Goal: Submit feedback/report problem

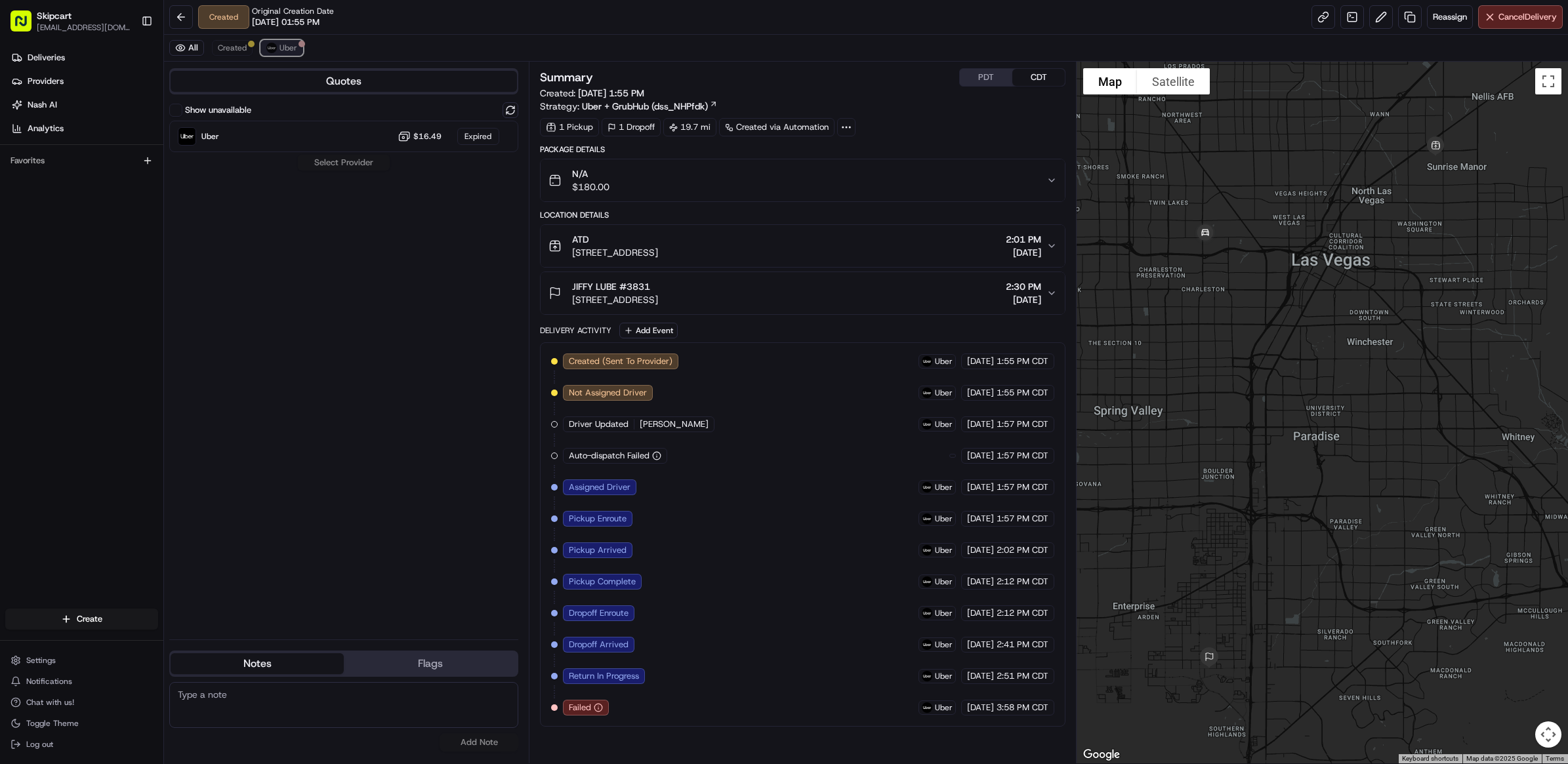
click at [279, 50] on span "Uber" at bounding box center [288, 48] width 18 height 11
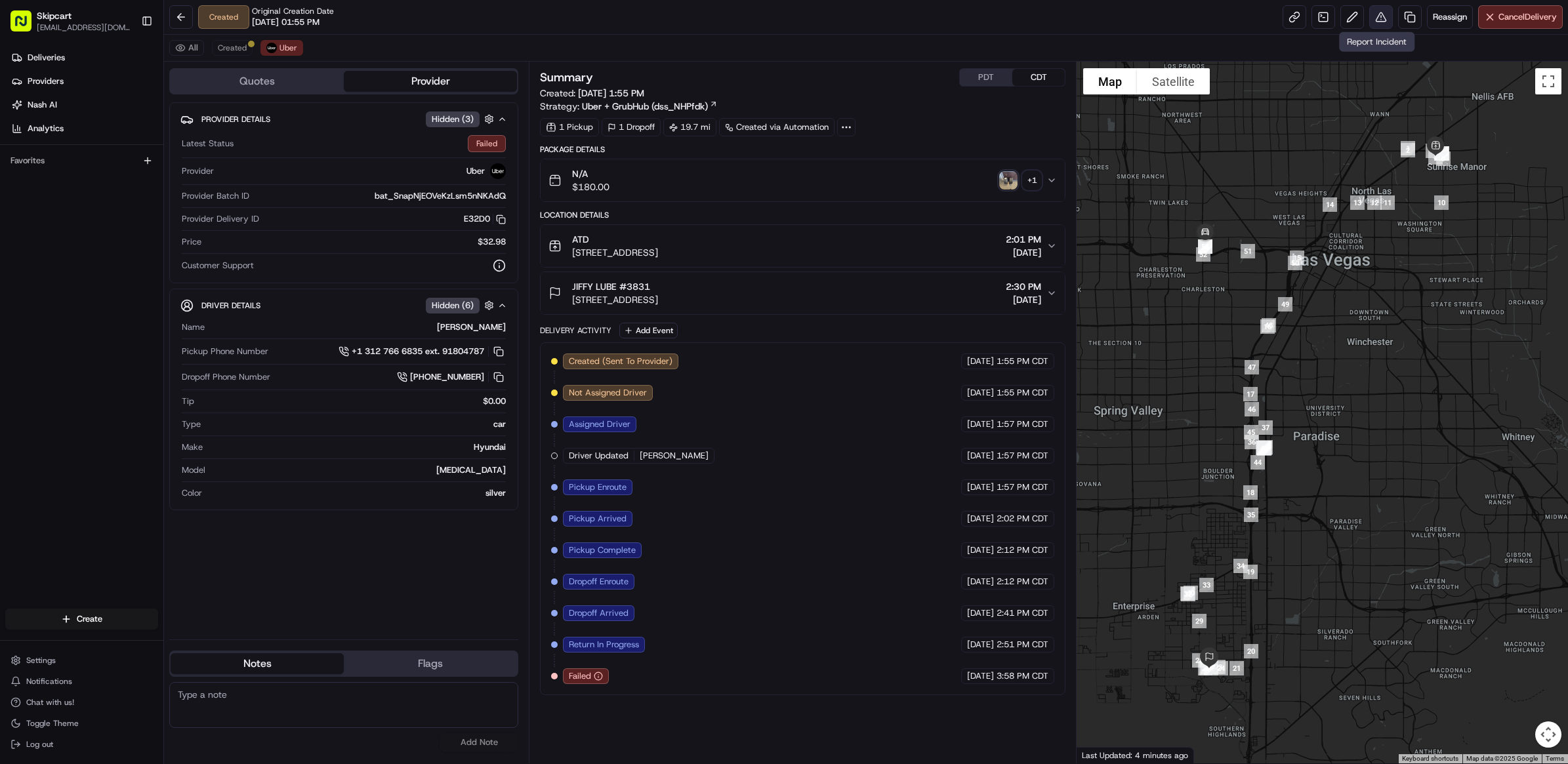
click at [1383, 15] on button at bounding box center [1381, 16] width 24 height 24
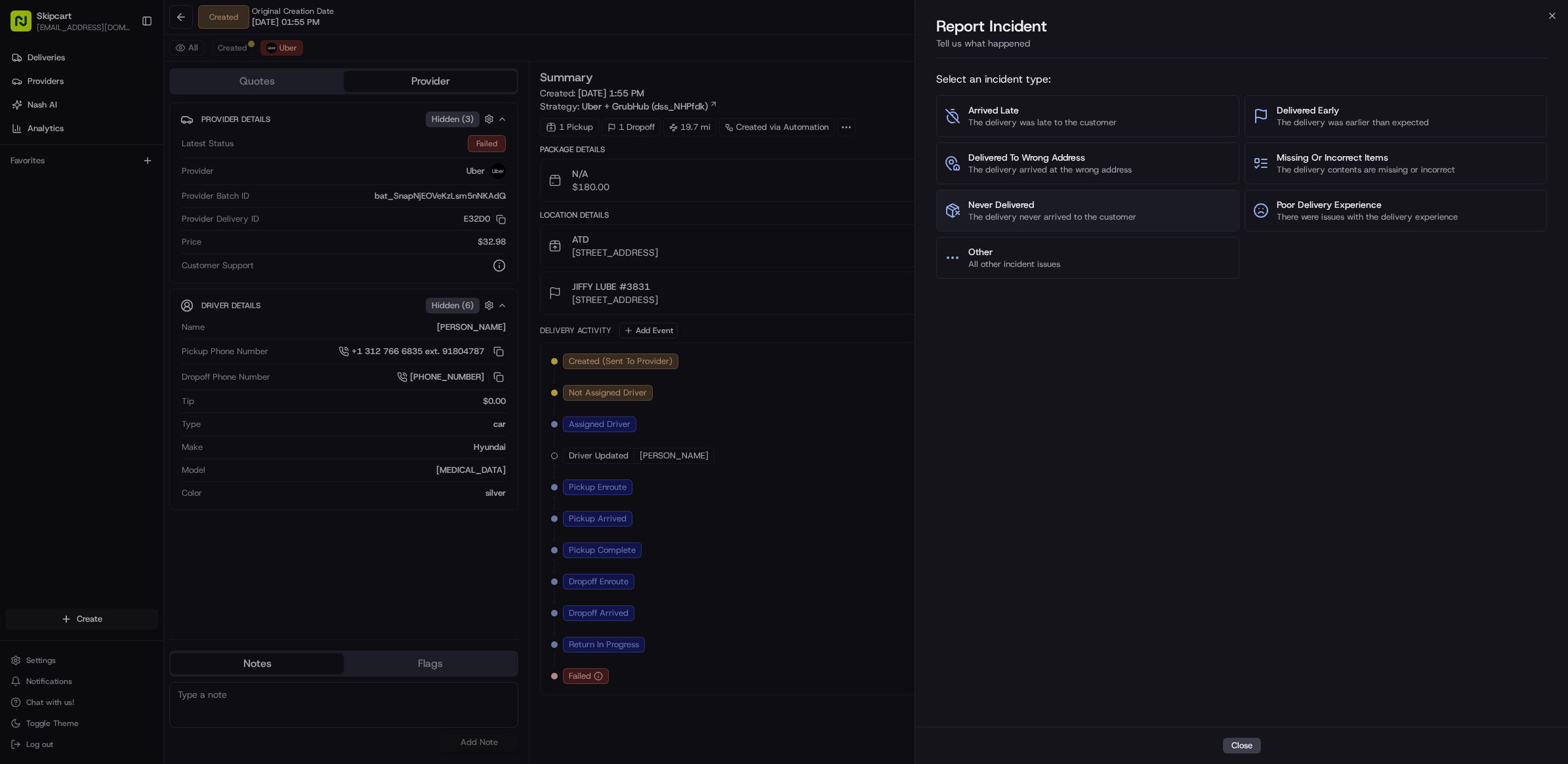
click at [1021, 202] on span "Never Delivered" at bounding box center [1052, 205] width 168 height 13
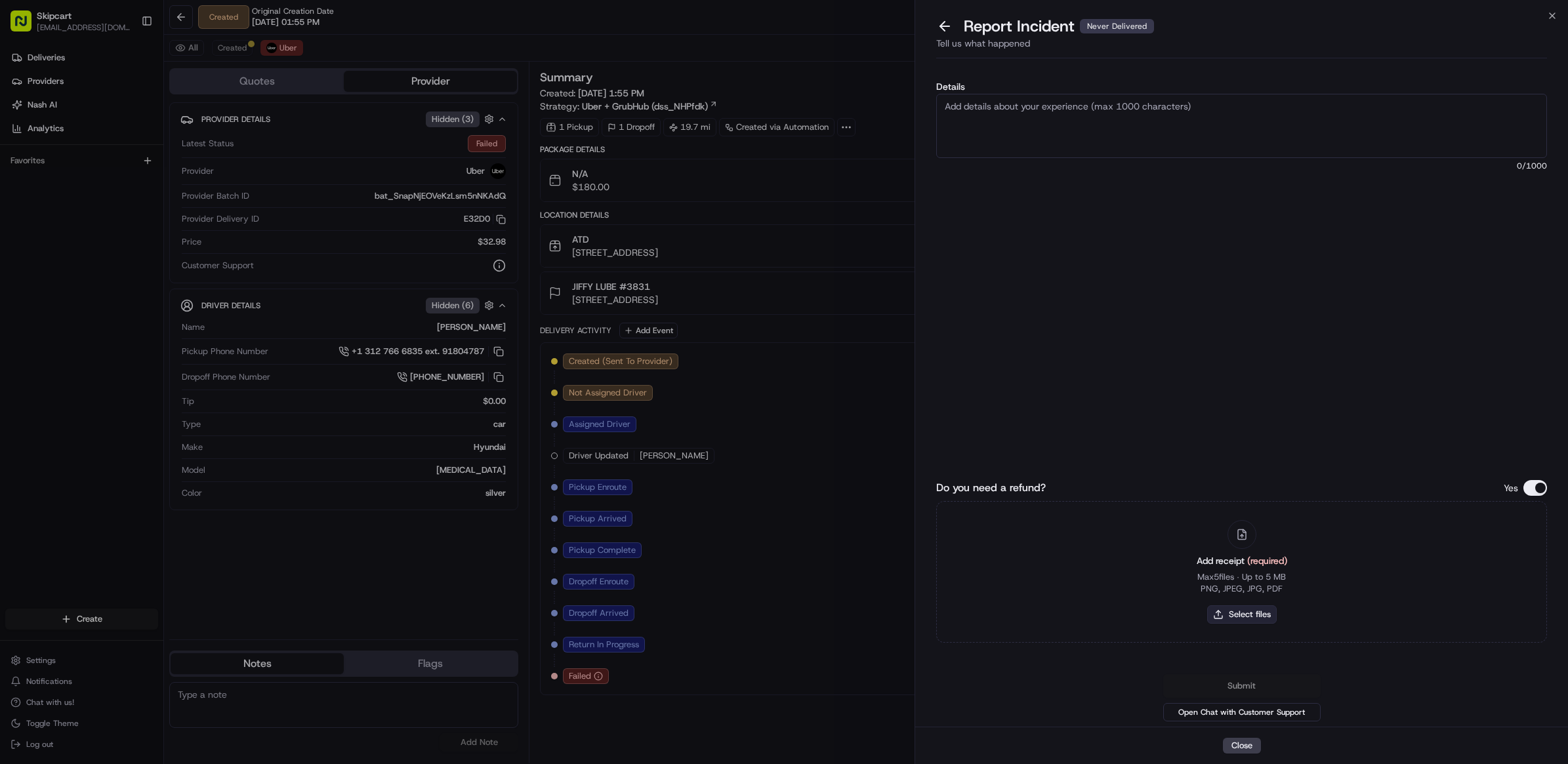
click at [1225, 617] on button "Select files" at bounding box center [1242, 614] width 69 height 18
type input "C:\fakepath\Nash_253.JPG"
click at [1028, 139] on textarea "Details" at bounding box center [1242, 126] width 611 height 64
paste textarea "Customer reported non delivery, driver cancelled off after receiving items. Req…"
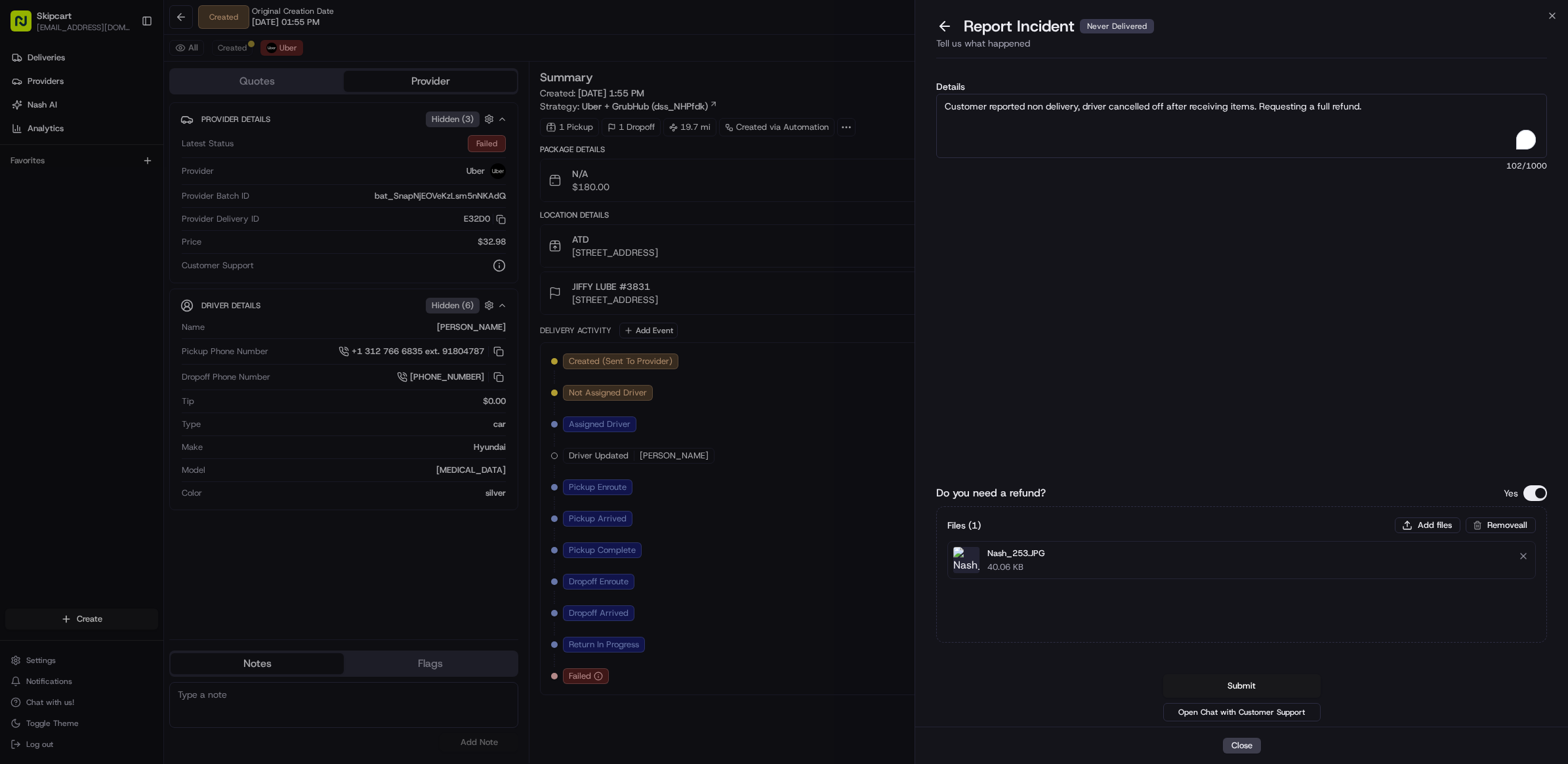
type textarea "Customer reported non delivery, driver cancelled off after receiving items. Req…"
click at [1074, 263] on div "Details Customer reported non delivery, driver cancelled off after receiving it…" at bounding box center [1242, 211] width 611 height 257
click at [1205, 676] on button "Submit" at bounding box center [1241, 686] width 157 height 24
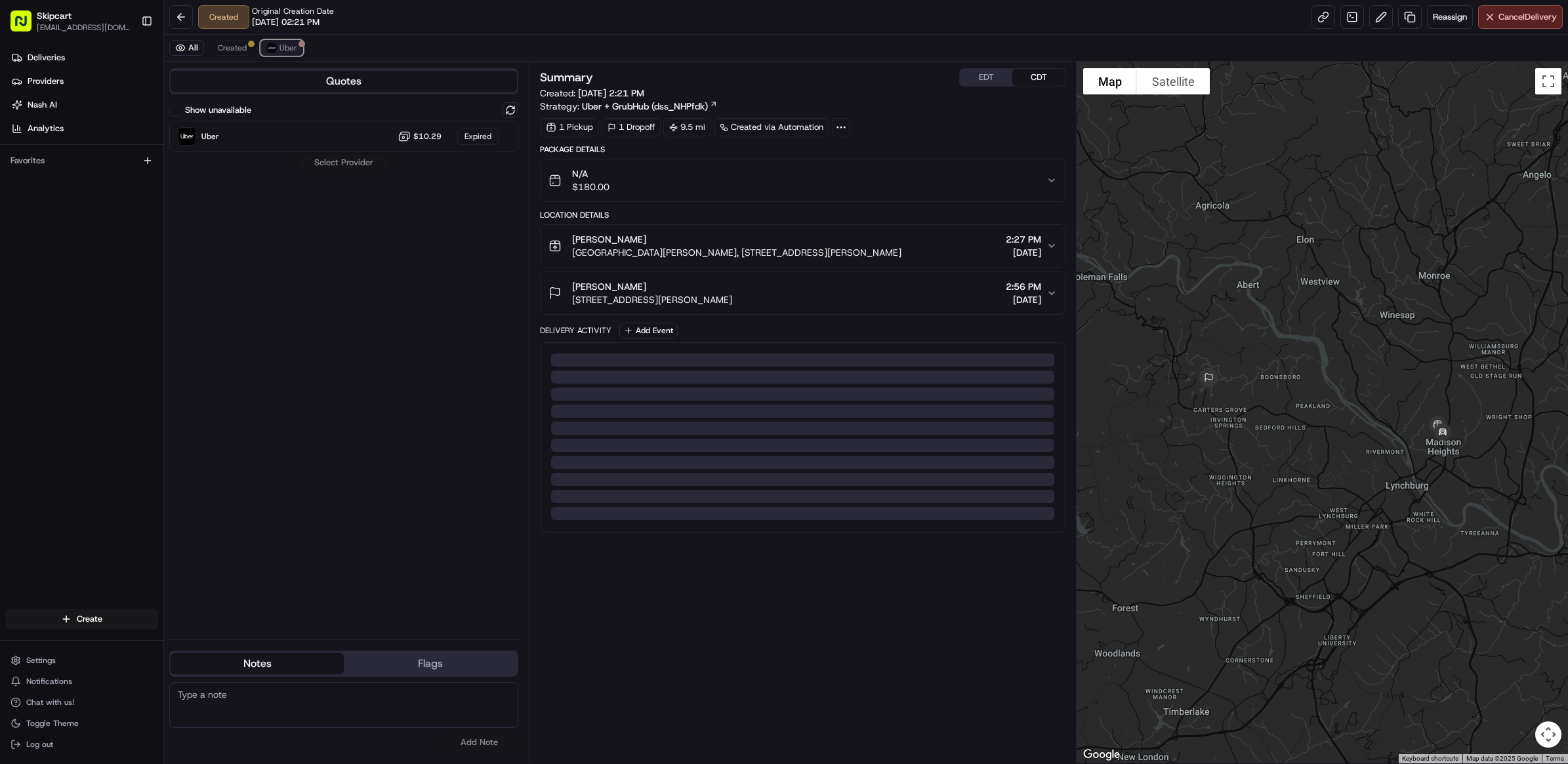
click at [273, 44] on img at bounding box center [271, 48] width 11 height 11
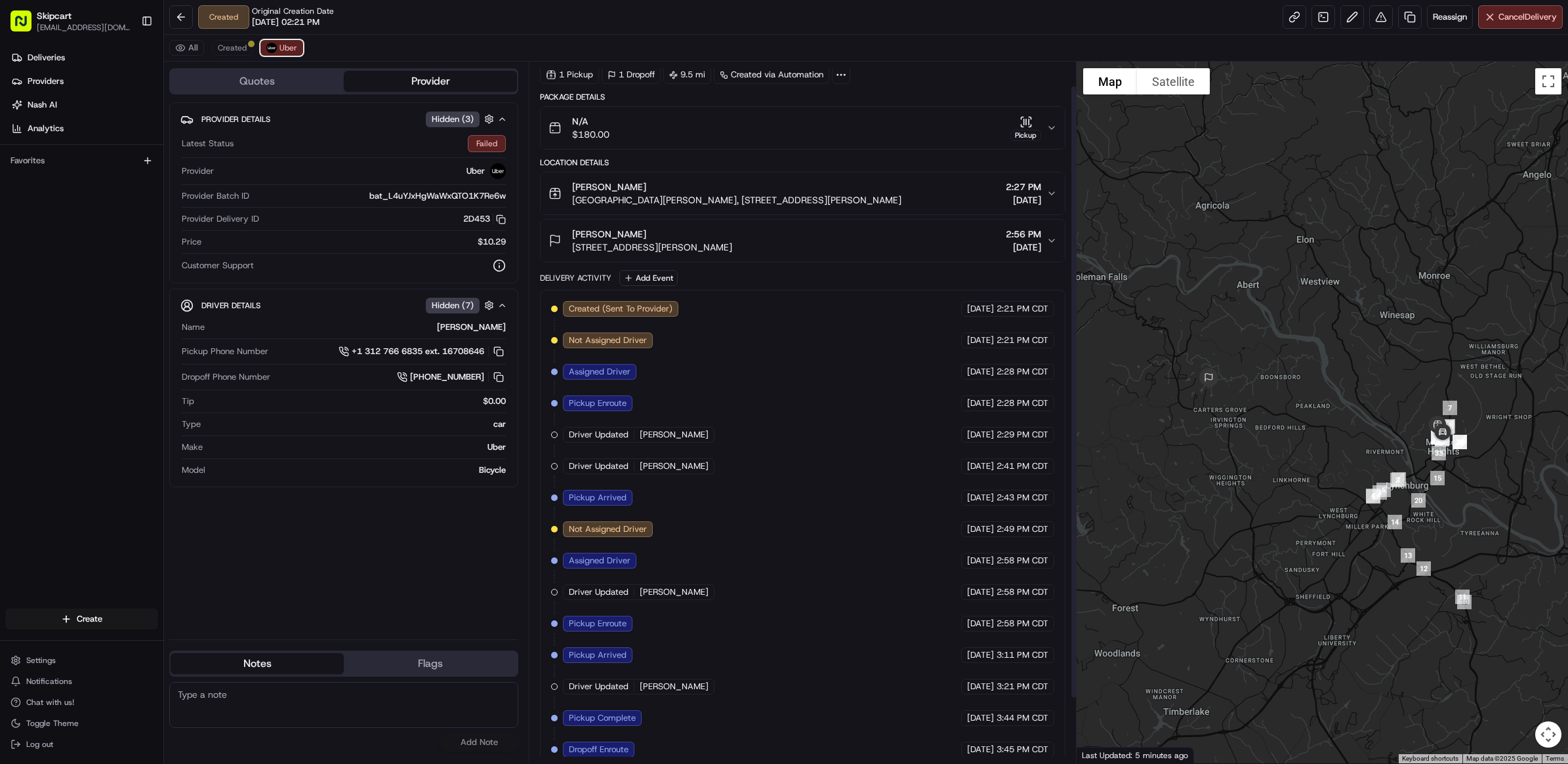
scroll to position [102, 0]
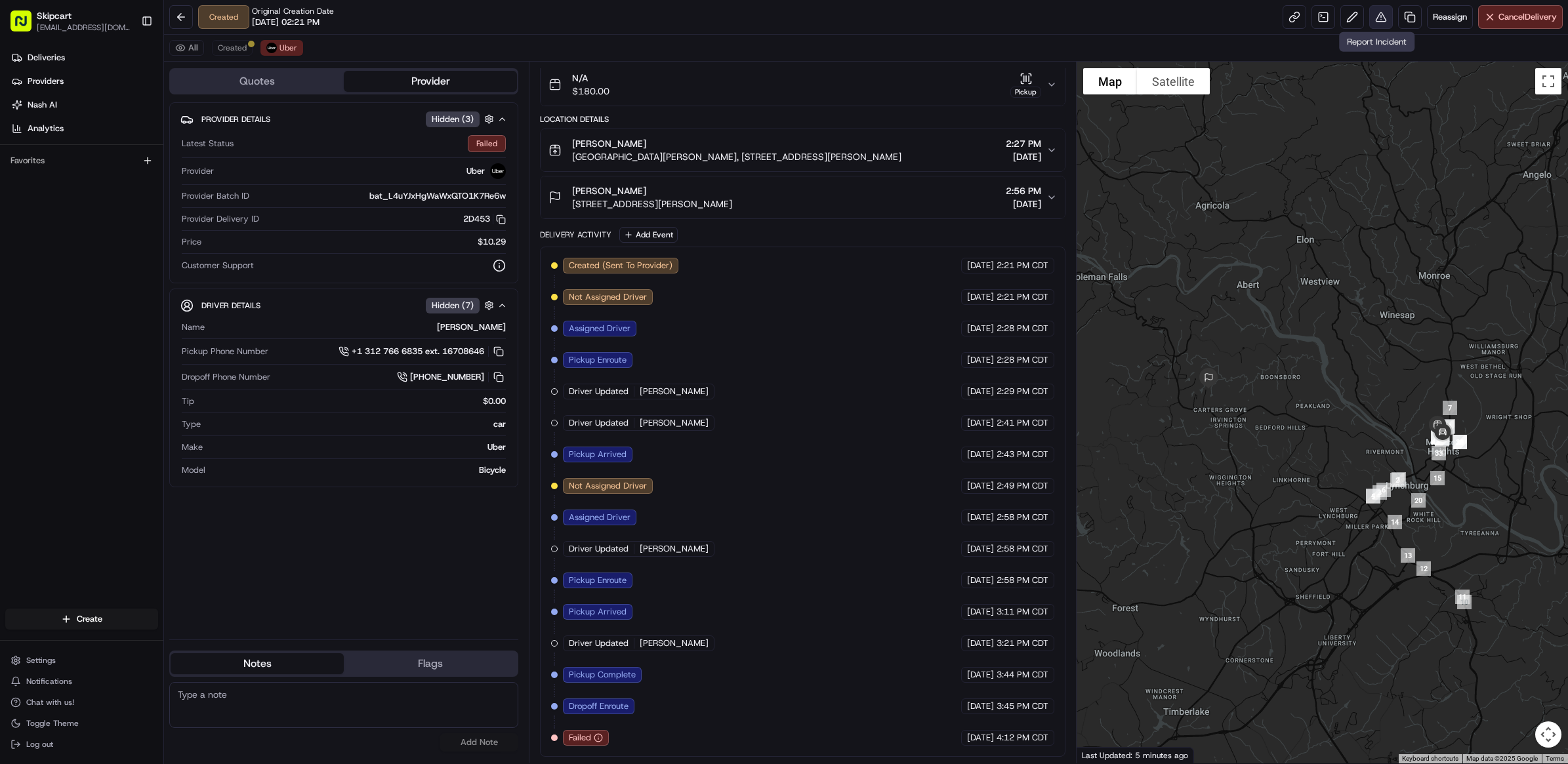
click at [1370, 15] on button at bounding box center [1381, 16] width 24 height 24
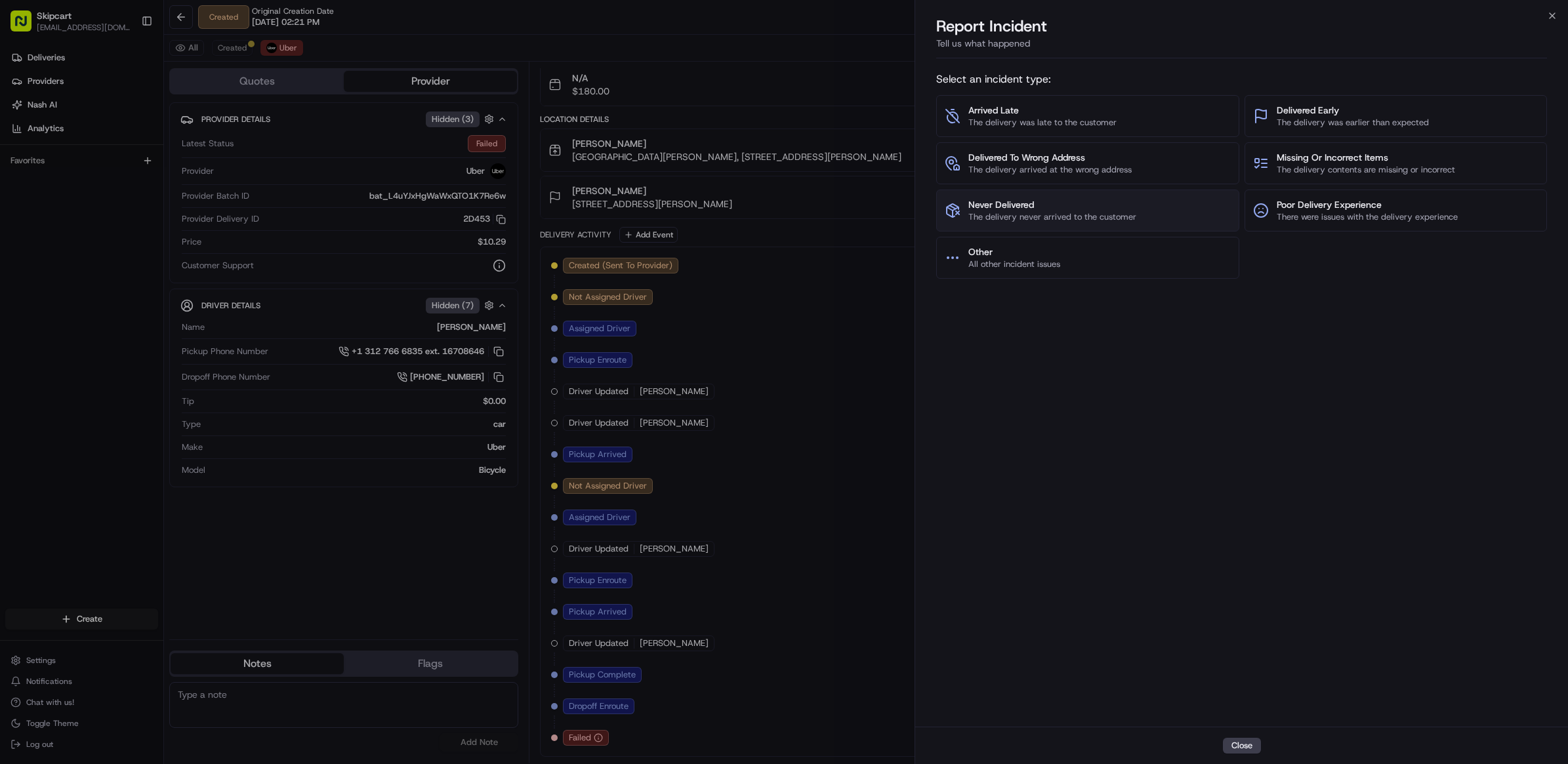
click at [1152, 212] on button "Never Delivered The delivery never arrived to the customer" at bounding box center [1087, 210] width 302 height 42
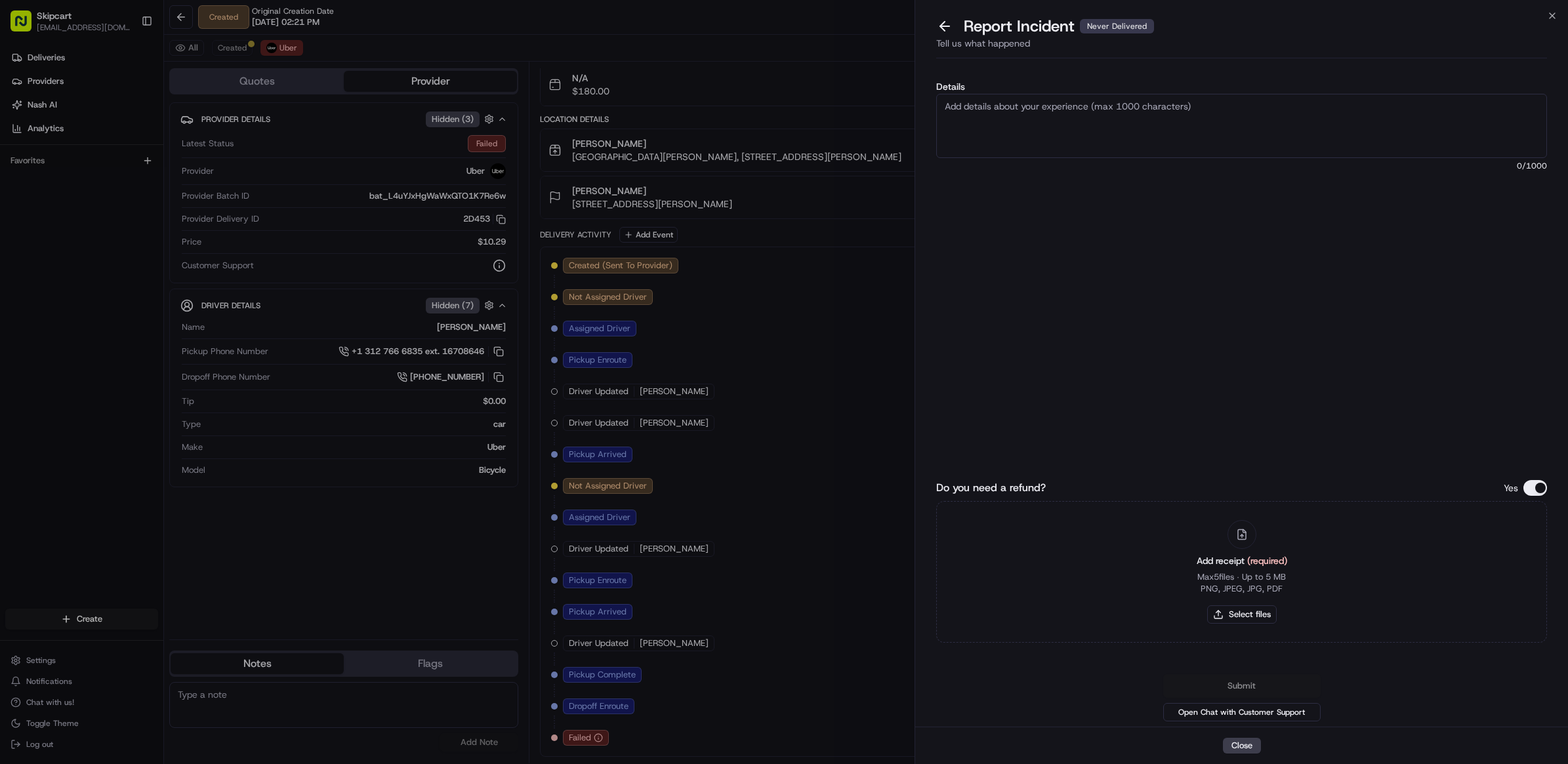
click at [1245, 625] on div "Add receipt (required) Max 5 files ∙ Up to 5 MB PNG, JPEG, JPG, PDF Select files" at bounding box center [1241, 571] width 111 height 119
click at [1241, 615] on button "Select files" at bounding box center [1242, 614] width 69 height 18
type input "C:\fakepath\Nash_254.JPG"
click at [1149, 133] on textarea "Details" at bounding box center [1242, 126] width 611 height 64
paste textarea "Customer reported non delivery, driver cancelled off after receiving items. Req…"
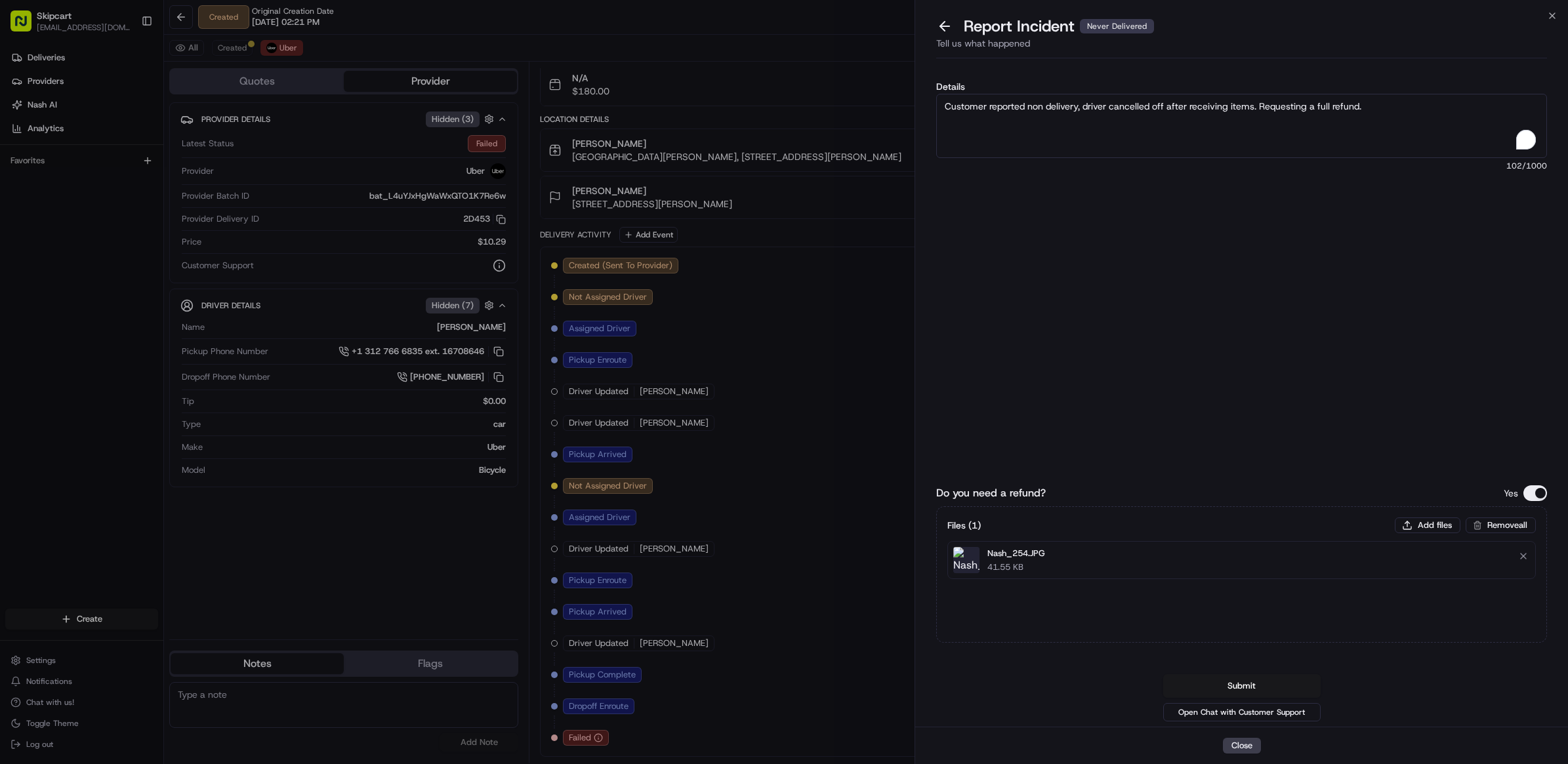
type textarea "Customer reported non delivery, driver cancelled off after receiving items. Req…"
click at [1154, 308] on div "Details Customer reported non delivery, driver cancelled off after receiving it…" at bounding box center [1242, 211] width 611 height 257
click at [1237, 684] on button "Submit" at bounding box center [1241, 686] width 157 height 24
